Goal: Information Seeking & Learning: Learn about a topic

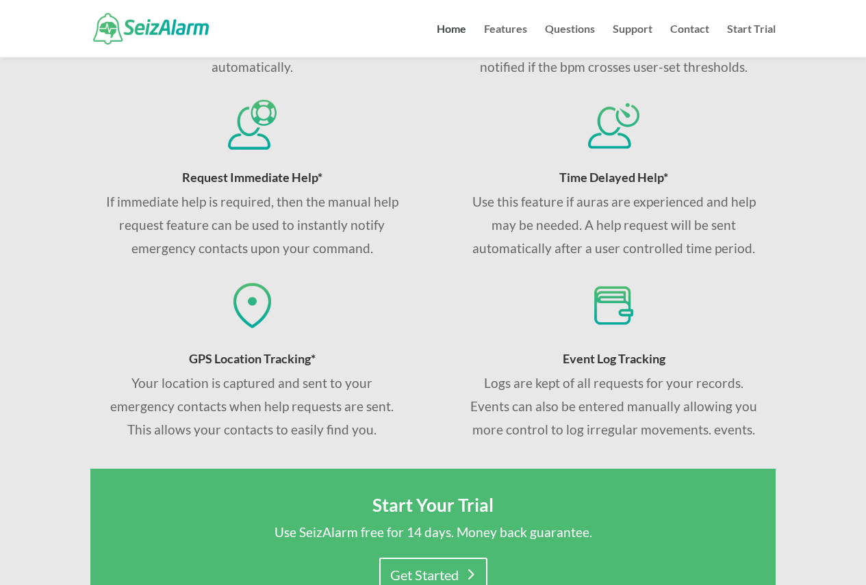
scroll to position [547, 0]
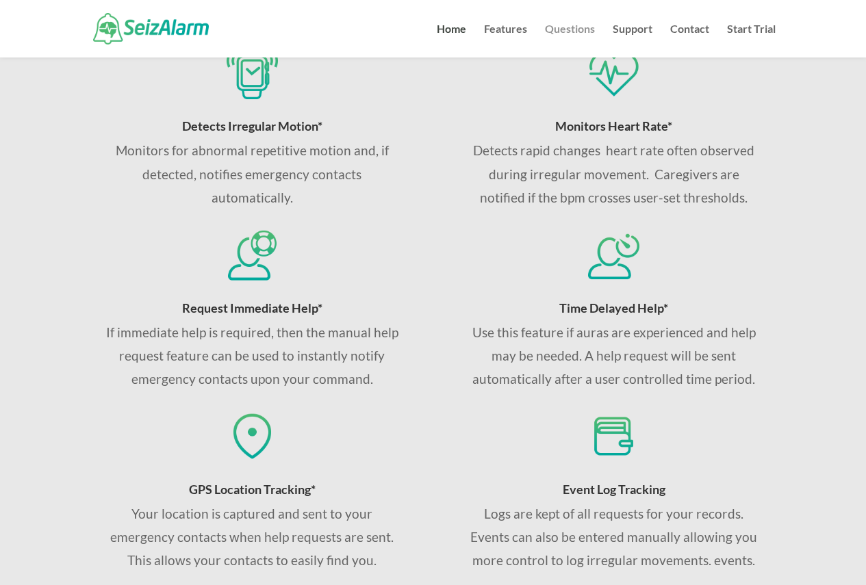
click at [573, 24] on link "Questions" at bounding box center [570, 41] width 50 height 34
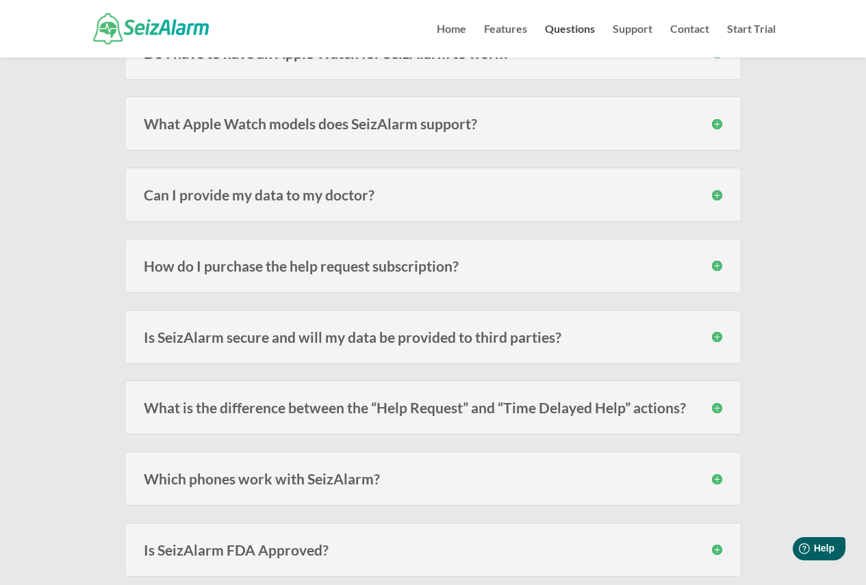
scroll to position [1163, 0]
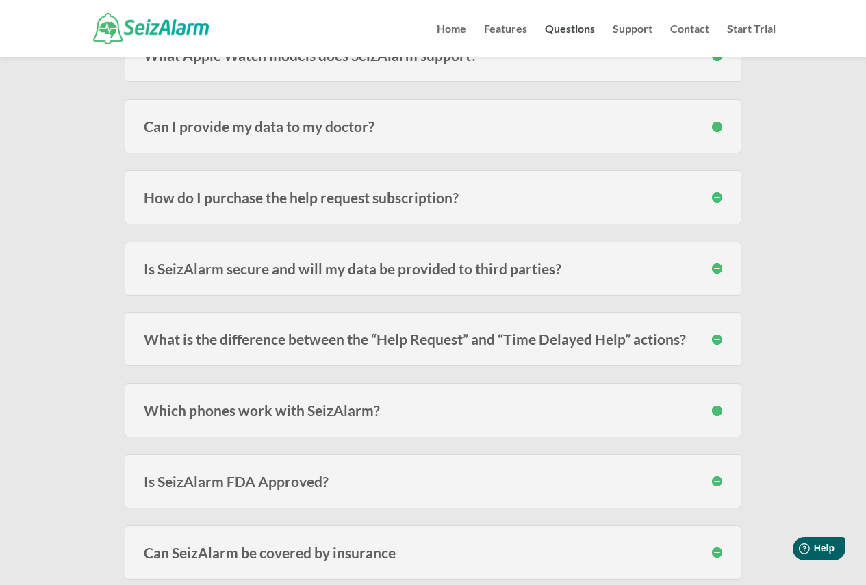
click at [497, 193] on h3 "How do I purchase the help request subscription?" at bounding box center [433, 197] width 578 height 14
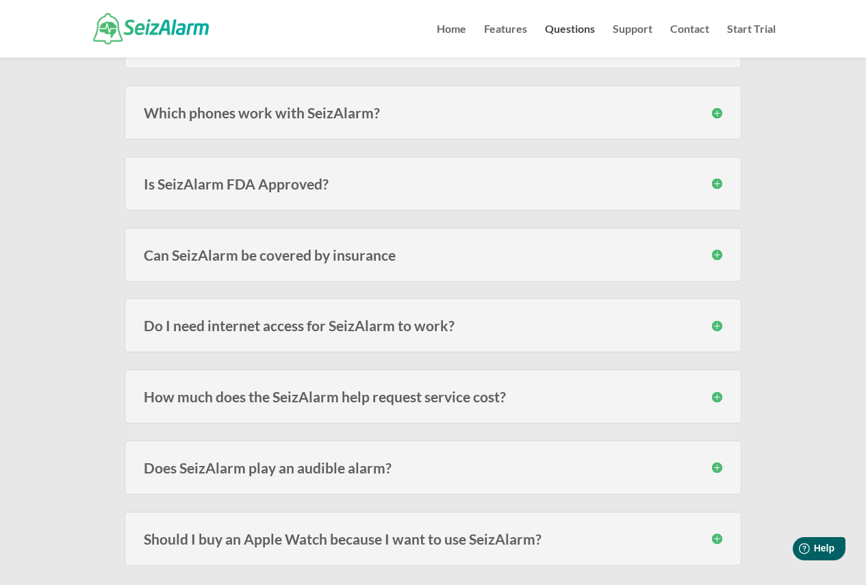
scroll to position [1574, 0]
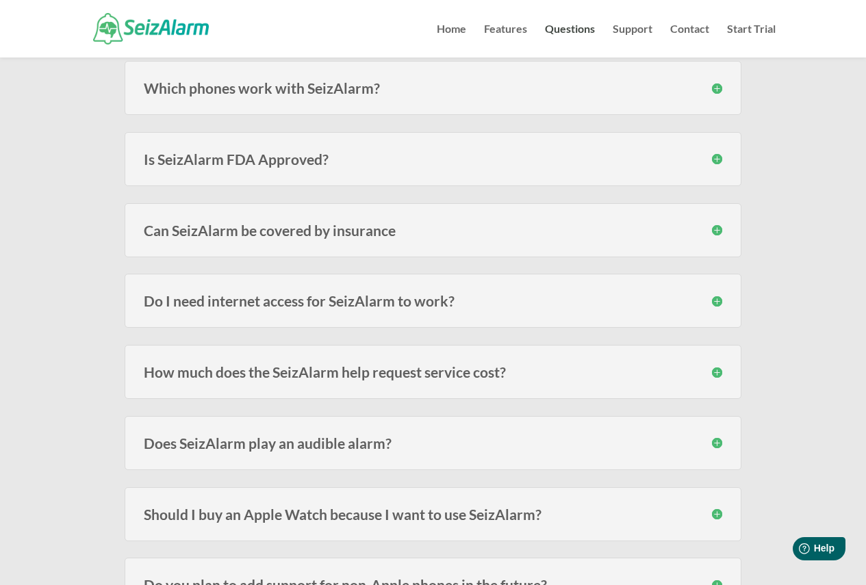
click at [450, 372] on h3 "How much does the SeizAlarm help request service cost?" at bounding box center [433, 372] width 578 height 14
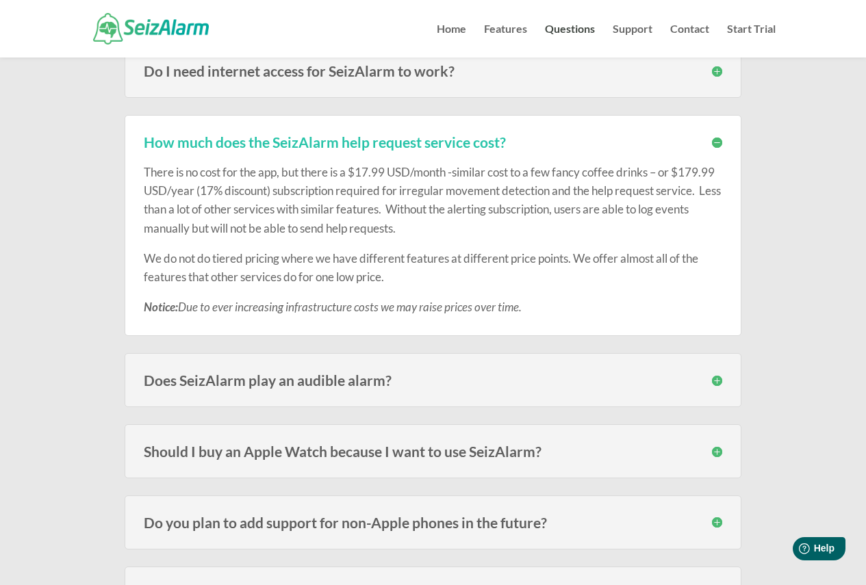
scroll to position [1779, 0]
